Goal: Find specific page/section: Find specific page/section

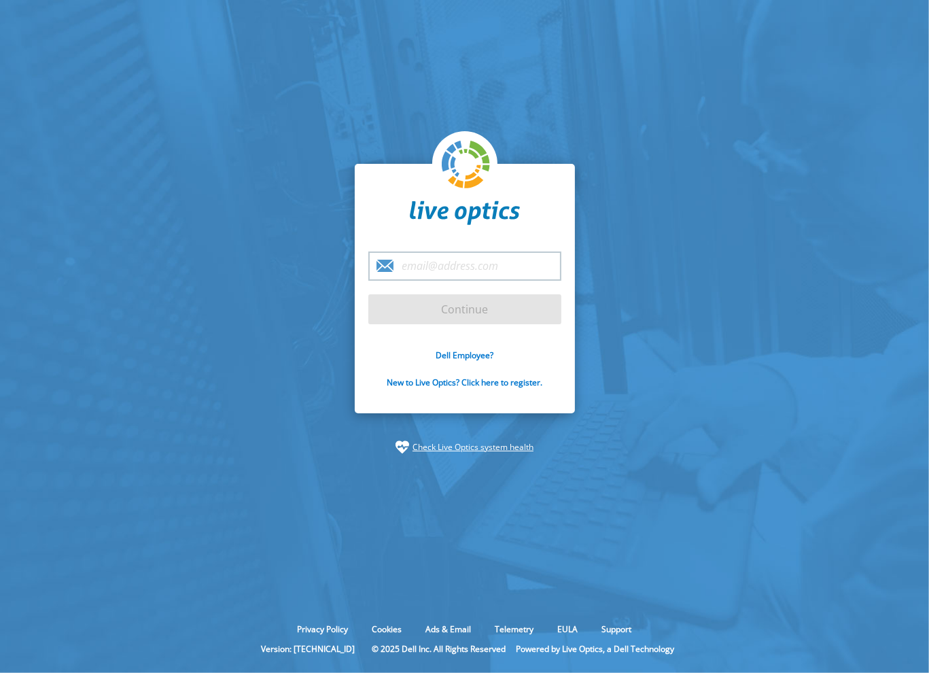
click at [449, 259] on input "email" at bounding box center [464, 265] width 193 height 29
type input "[EMAIL_ADDRESS][DOMAIN_NAME]"
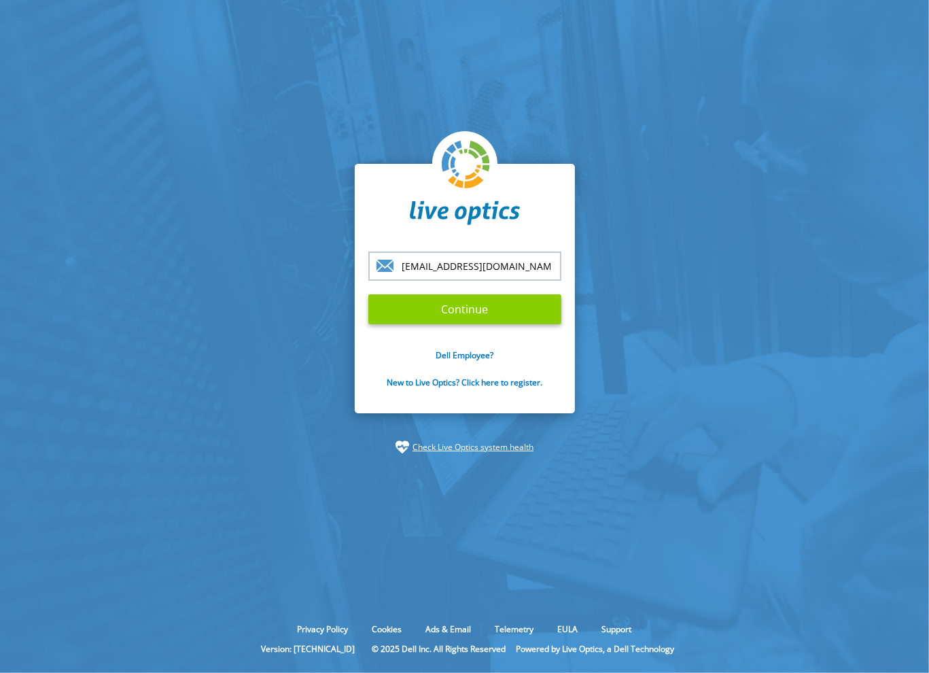
click at [444, 316] on input "Continue" at bounding box center [464, 309] width 193 height 30
click at [442, 316] on input "Continue" at bounding box center [464, 309] width 193 height 30
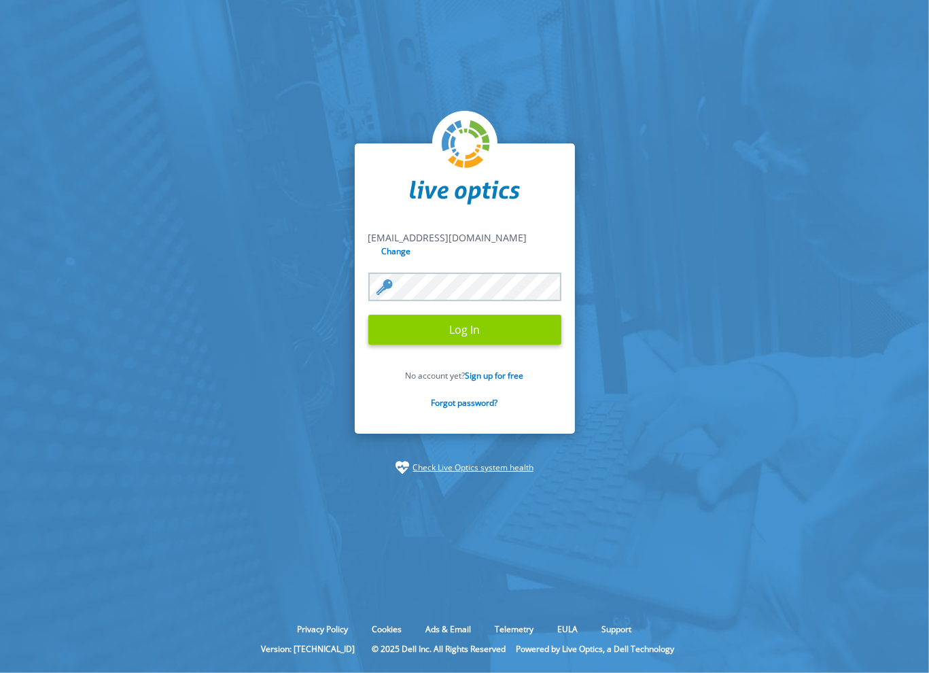
click at [454, 326] on input "Log In" at bounding box center [464, 330] width 193 height 30
click at [465, 328] on input "Log In" at bounding box center [464, 330] width 193 height 30
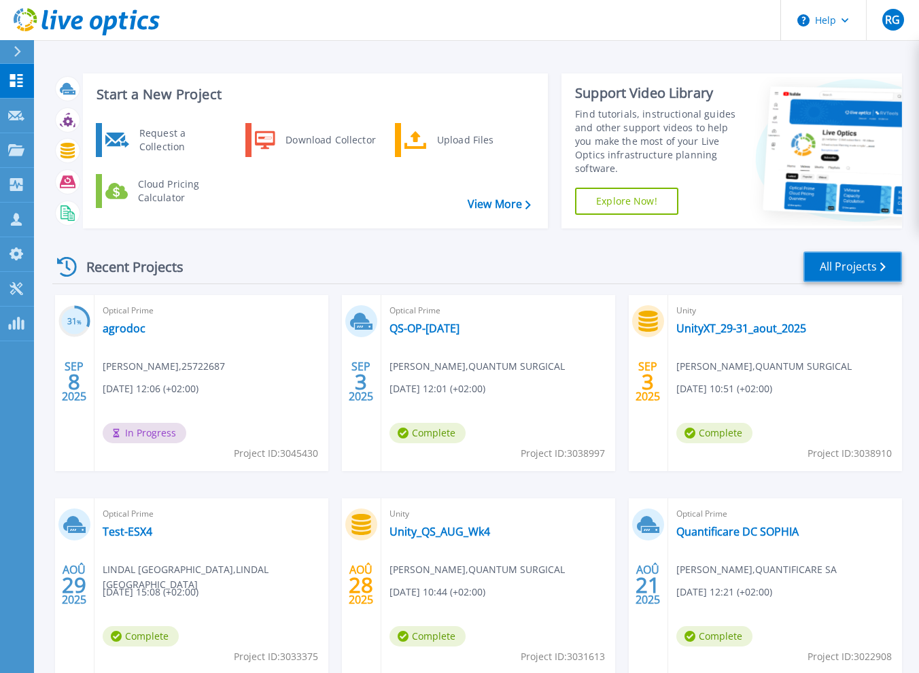
click at [842, 260] on link "All Projects" at bounding box center [852, 266] width 99 height 31
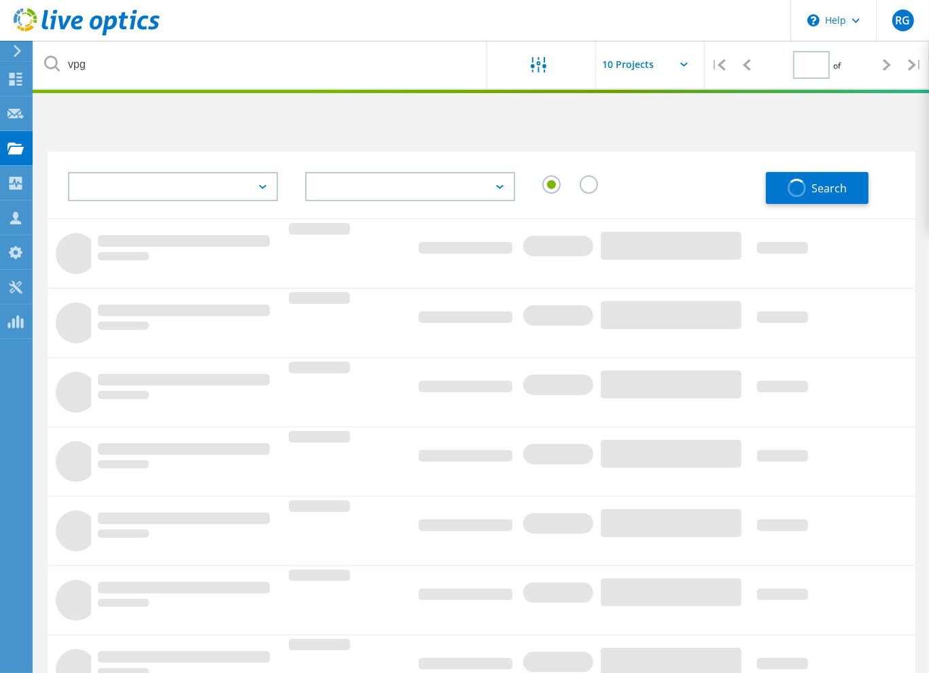
type input "1"
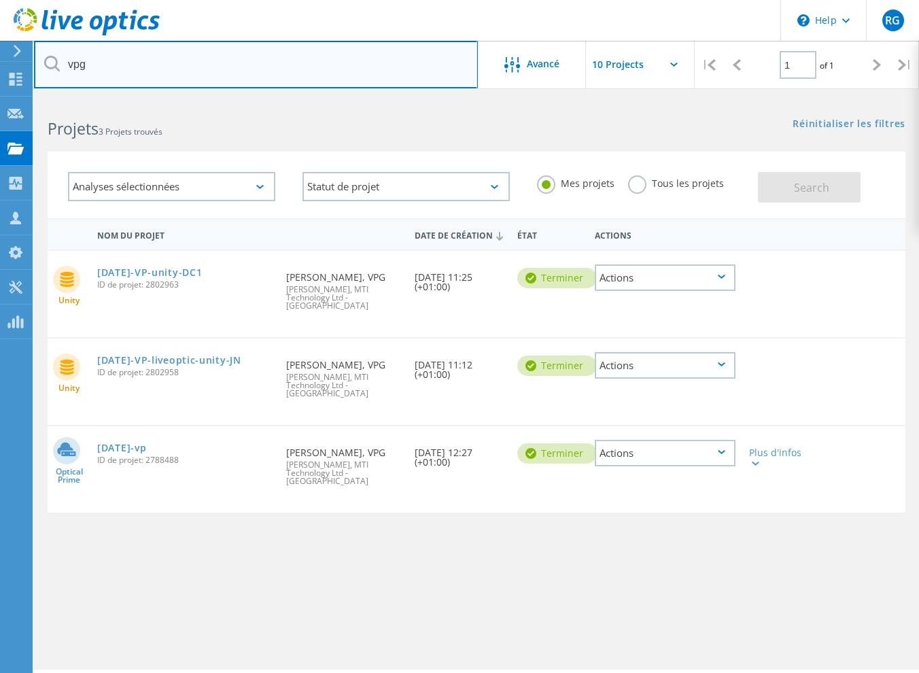
drag, startPoint x: 113, startPoint y: 60, endPoint x: 65, endPoint y: 58, distance: 48.3
click at [65, 58] on input "vpg" at bounding box center [256, 65] width 444 height 48
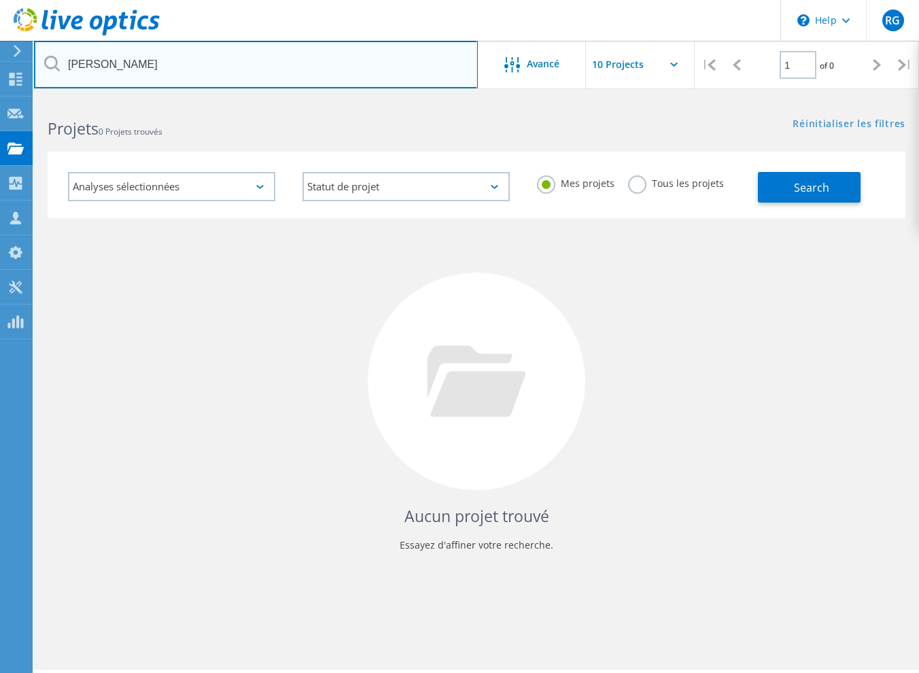
type input "madeleine"
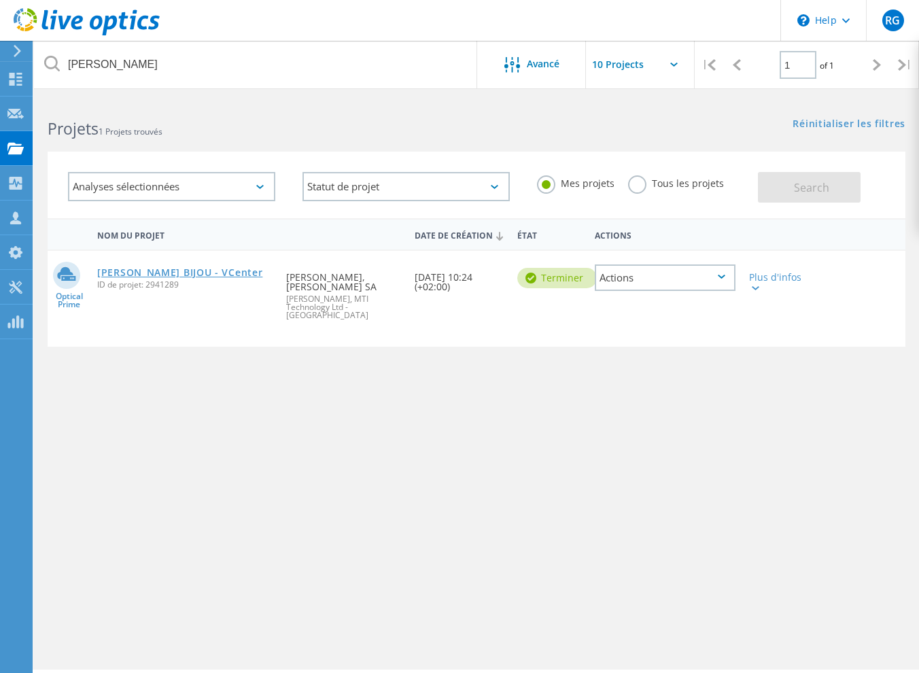
click at [185, 277] on link "Madeleines BIJOU - VCenter" at bounding box center [179, 273] width 165 height 10
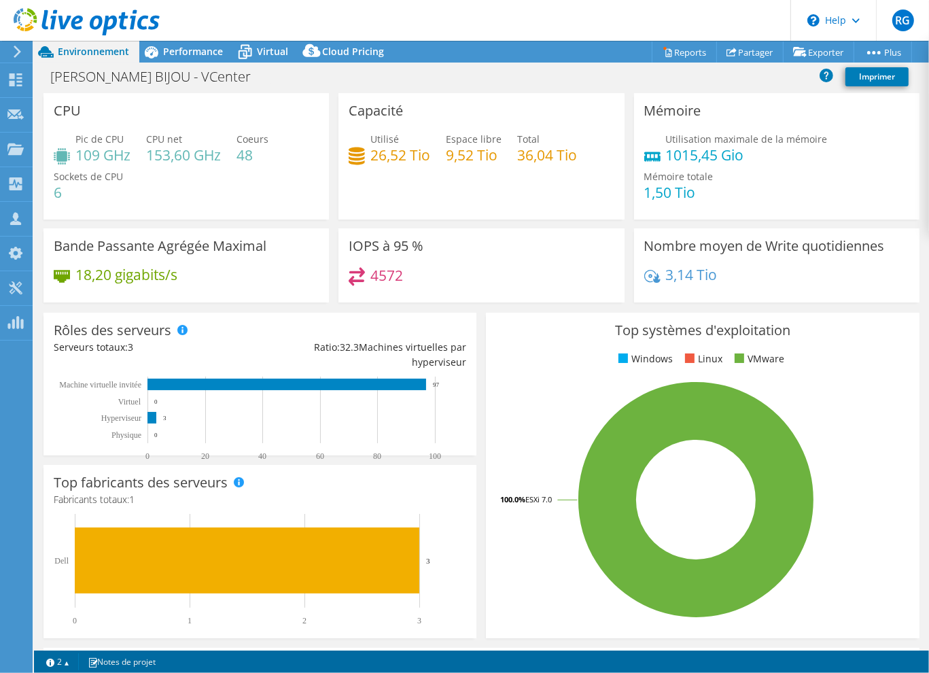
select select "USD"
click at [514, 329] on h3 "Top systèmes d'exploitation" at bounding box center [702, 330] width 412 height 15
